Goal: Check status: Check status

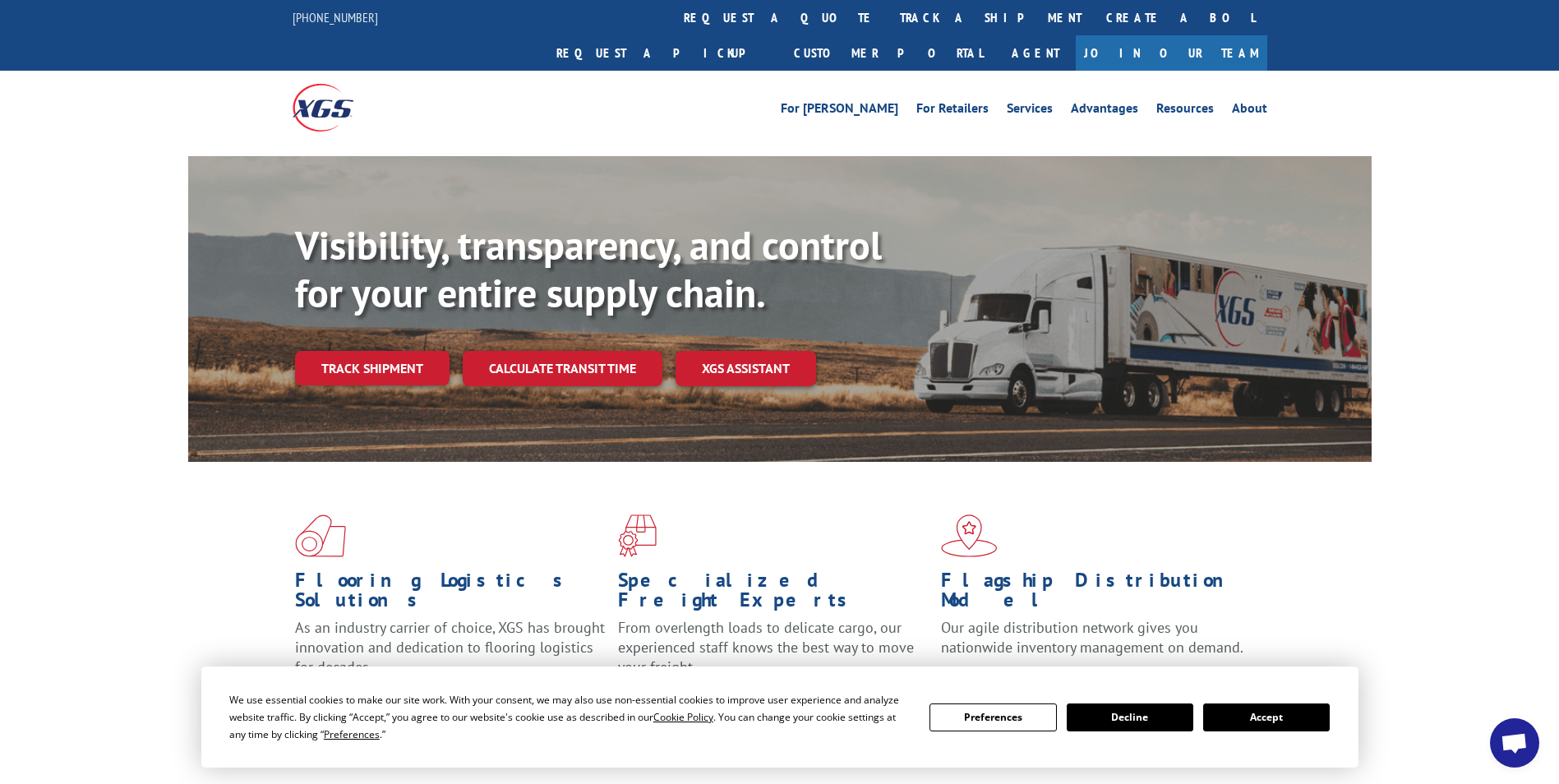
click at [1247, 713] on button "Accept" at bounding box center [1267, 717] width 127 height 28
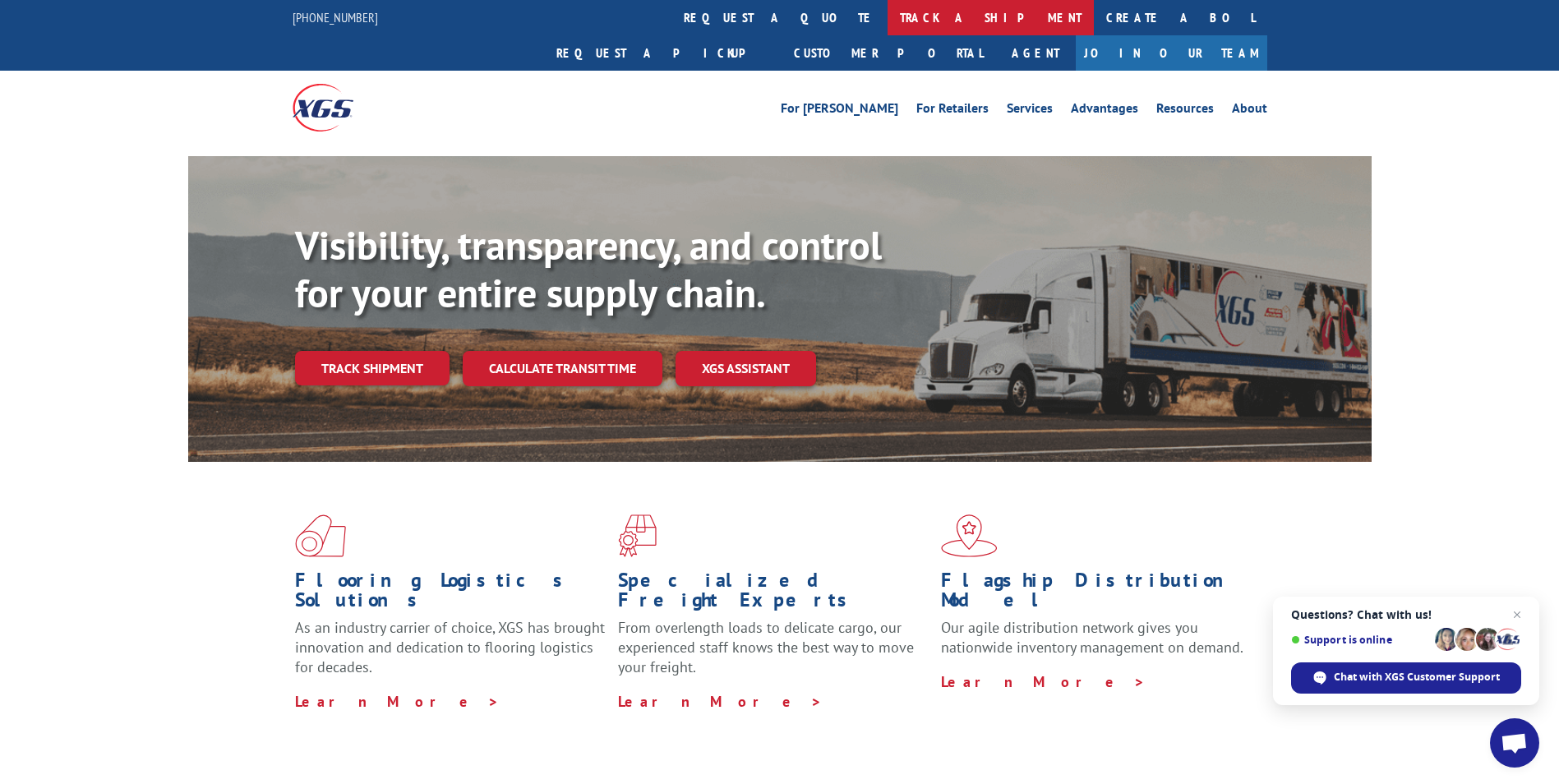
click at [888, 19] on link "track a shipment" at bounding box center [991, 18] width 206 height 36
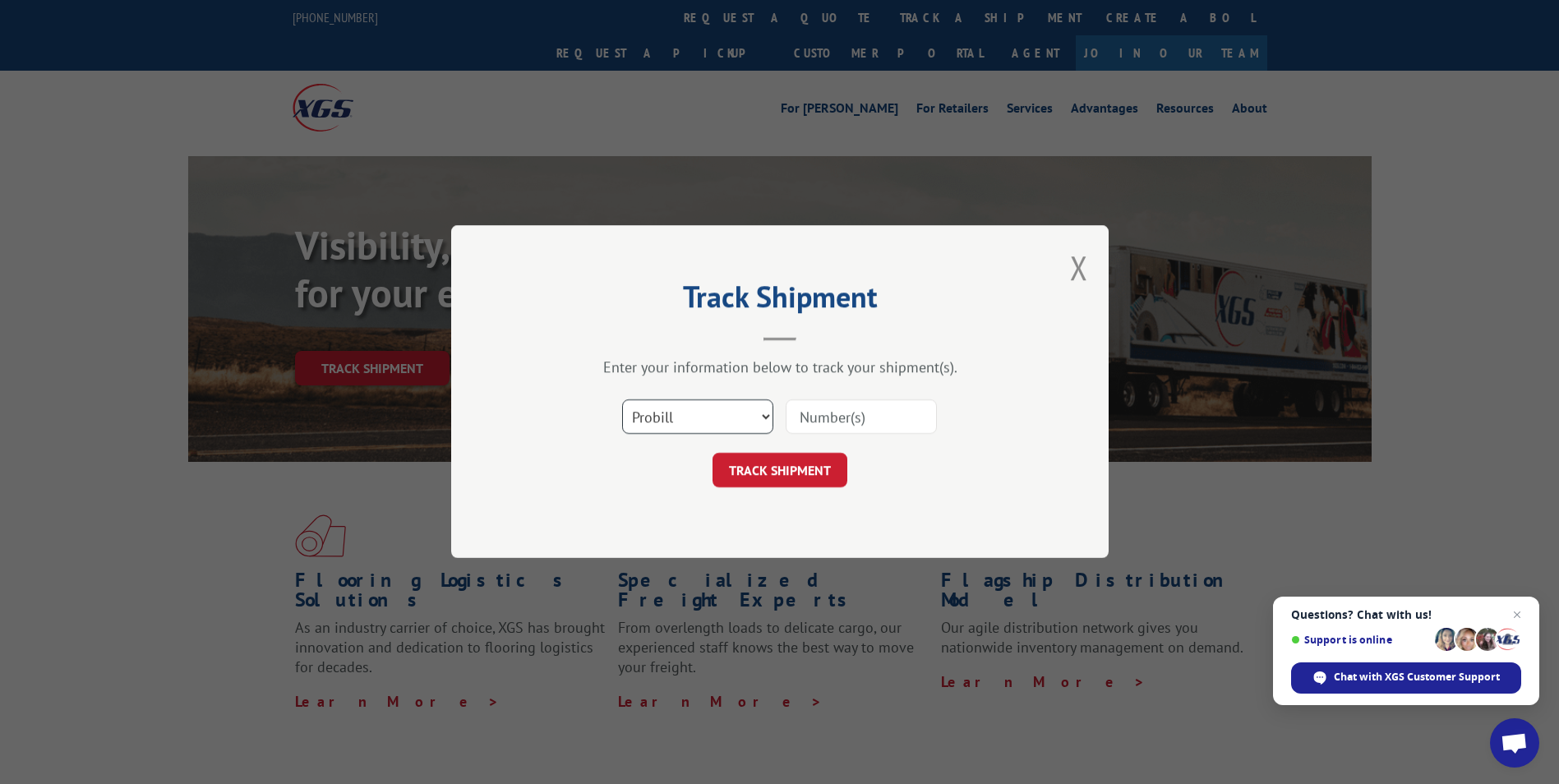
click at [763, 419] on select "Select category... Probill BOL PO" at bounding box center [698, 417] width 151 height 35
select select "po"
click at [623, 400] on select "Select category... Probill BOL PO" at bounding box center [698, 417] width 151 height 35
click at [817, 427] on input at bounding box center [861, 417] width 151 height 35
paste input "10543268"
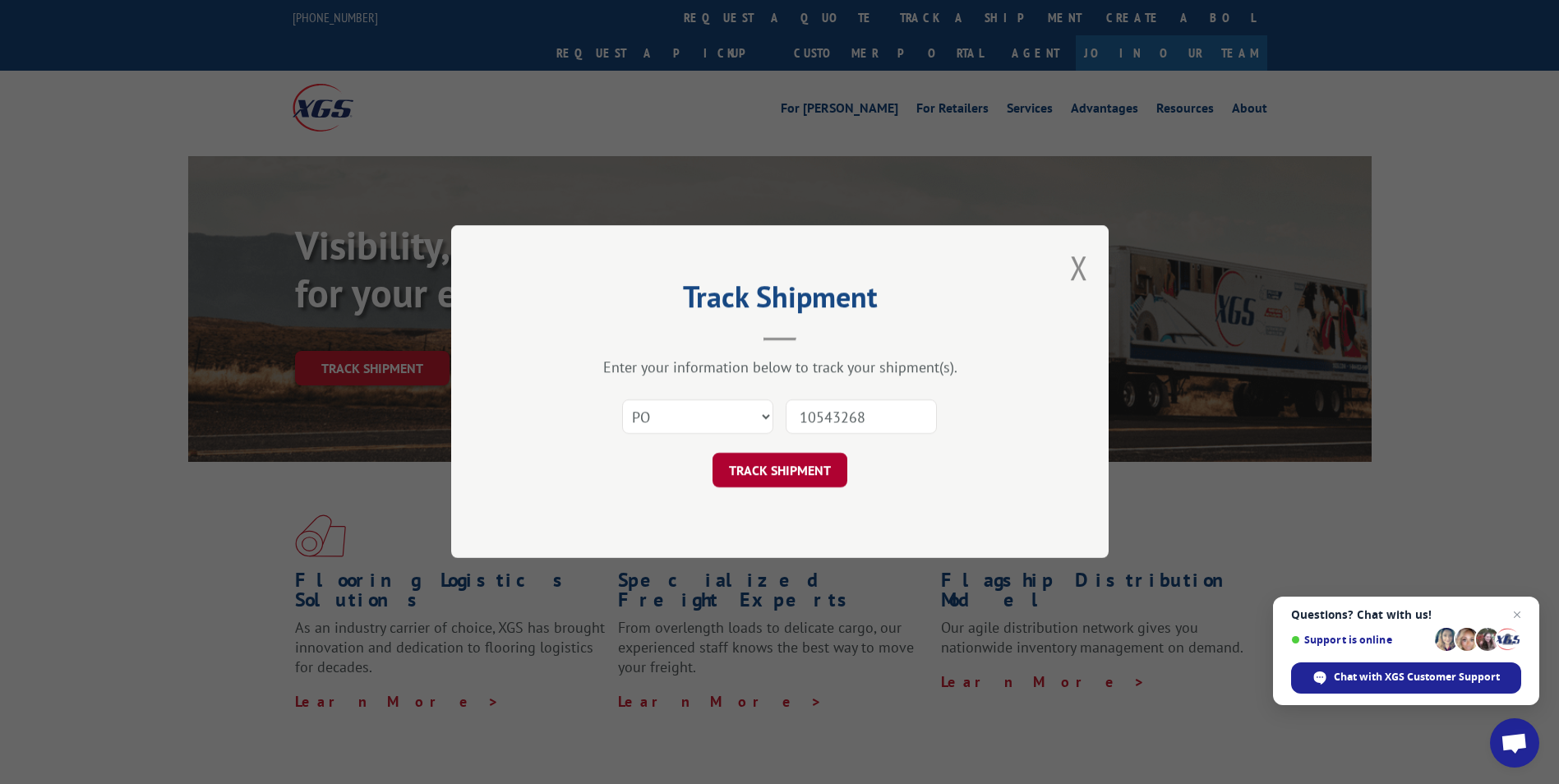
type input "10543268"
click at [786, 461] on button "TRACK SHIPMENT" at bounding box center [780, 470] width 134 height 35
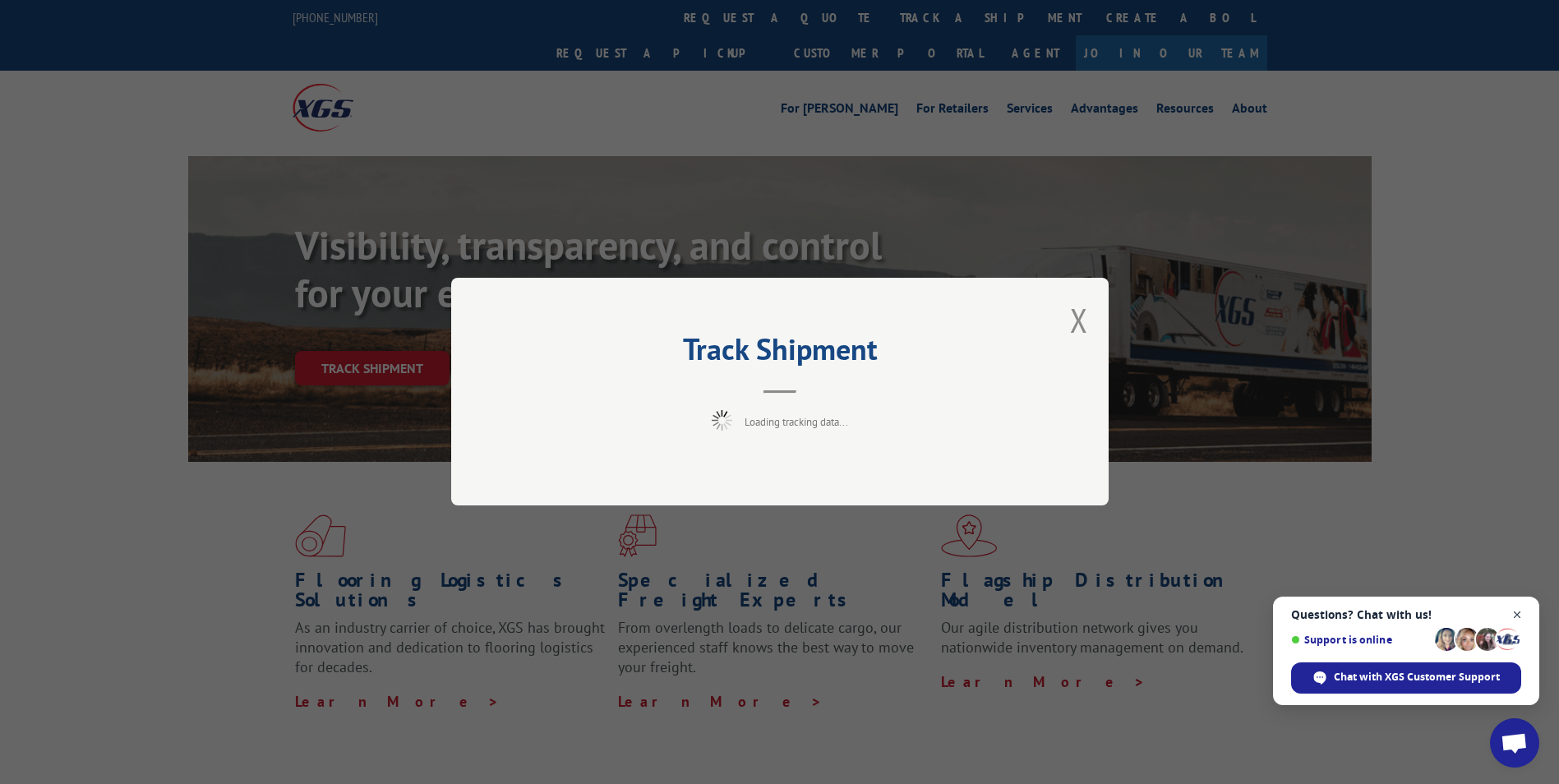
click at [1520, 614] on span "Close chat" at bounding box center [1518, 615] width 20 height 20
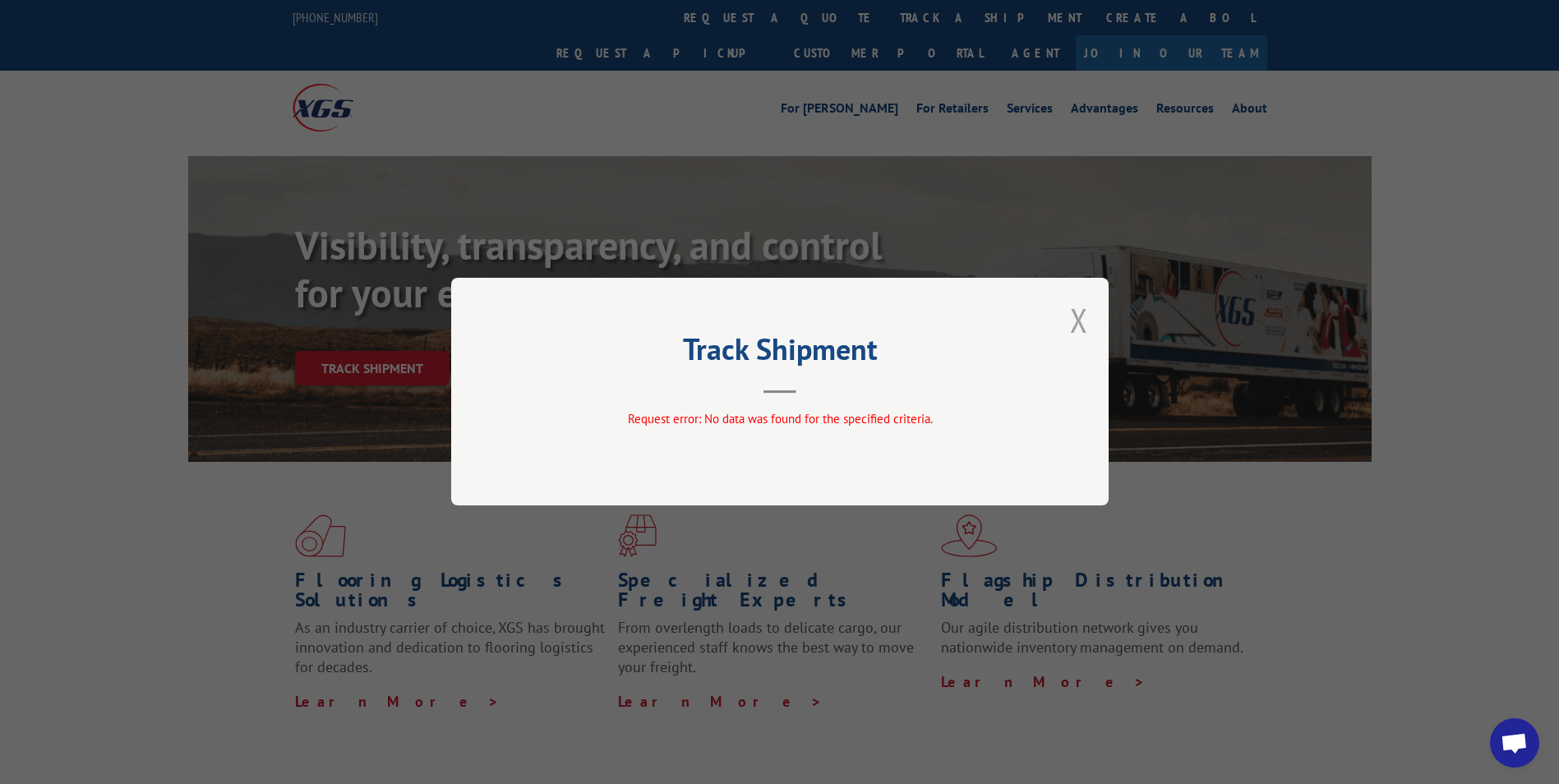
click at [1078, 321] on button "Close modal" at bounding box center [1079, 321] width 18 height 44
